Goal: Book appointment/travel/reservation

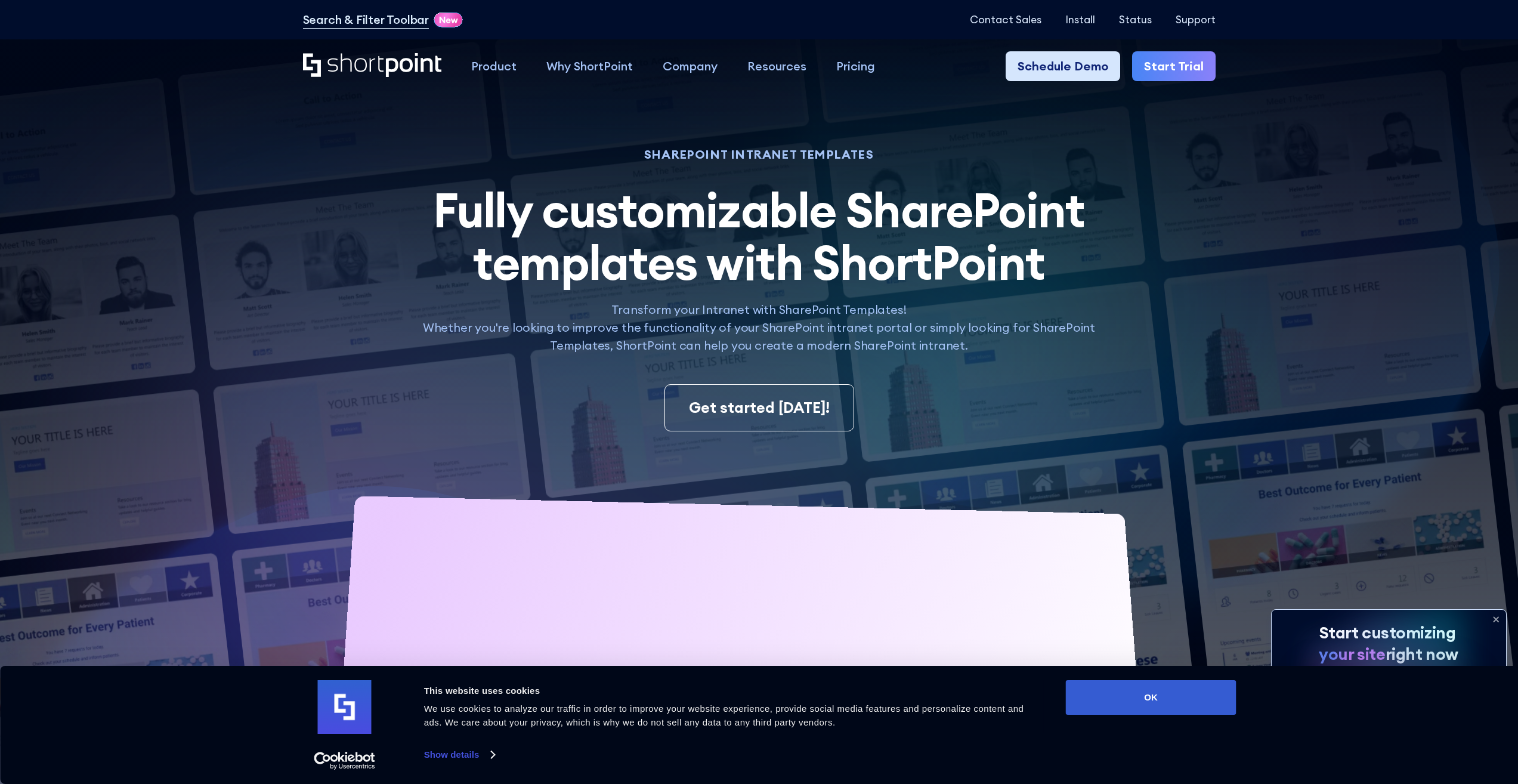
click at [1067, 55] on link "Schedule Demo" at bounding box center [1063, 67] width 114 height 30
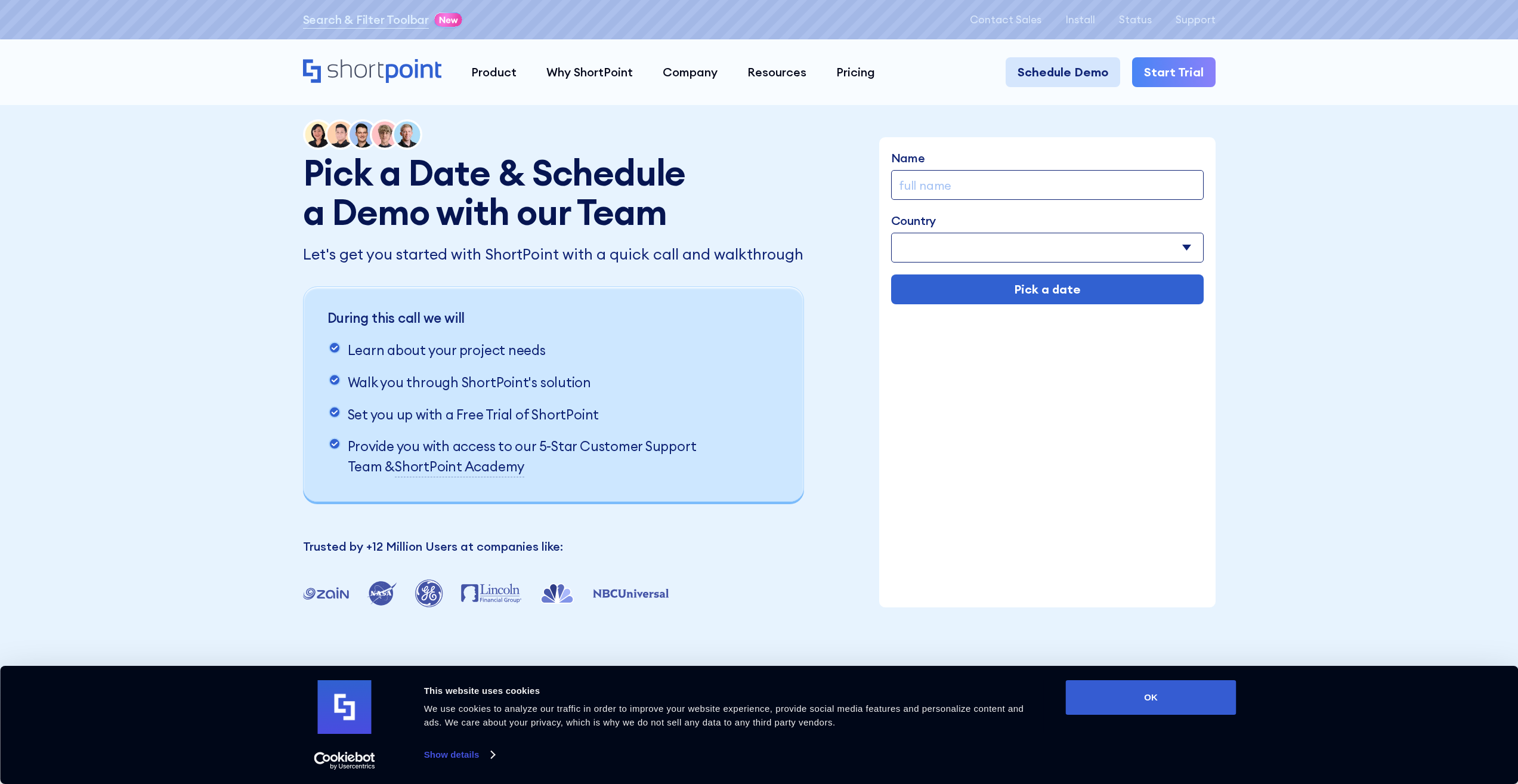
click at [1057, 84] on link "Schedule Demo" at bounding box center [1063, 72] width 114 height 30
click at [1059, 64] on link "Schedule Demo" at bounding box center [1063, 72] width 114 height 30
